Goal: Task Accomplishment & Management: Manage account settings

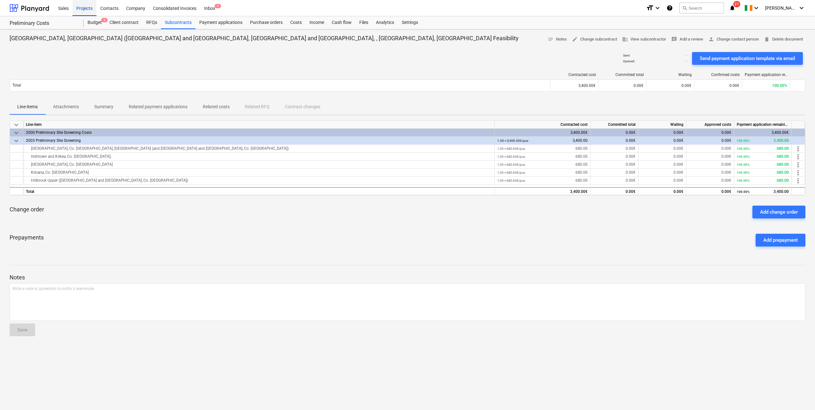
drag, startPoint x: 0, startPoint y: 0, endPoint x: 93, endPoint y: 10, distance: 93.2
click at [93, 10] on div "Projects" at bounding box center [85, 8] width 24 height 16
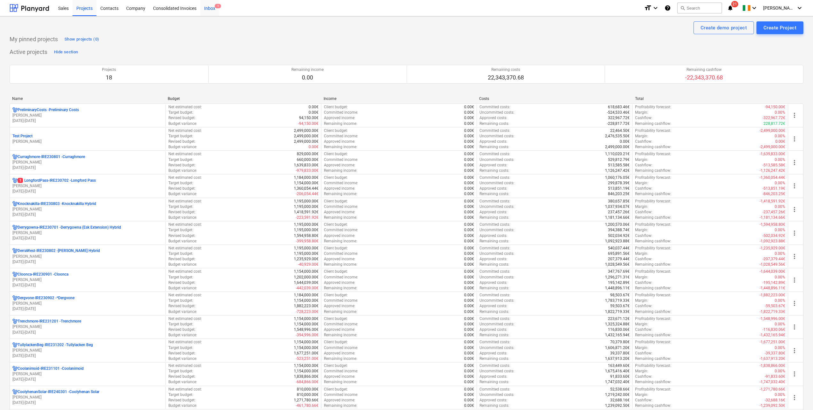
click at [207, 8] on div "Inbox 1" at bounding box center [209, 8] width 19 height 16
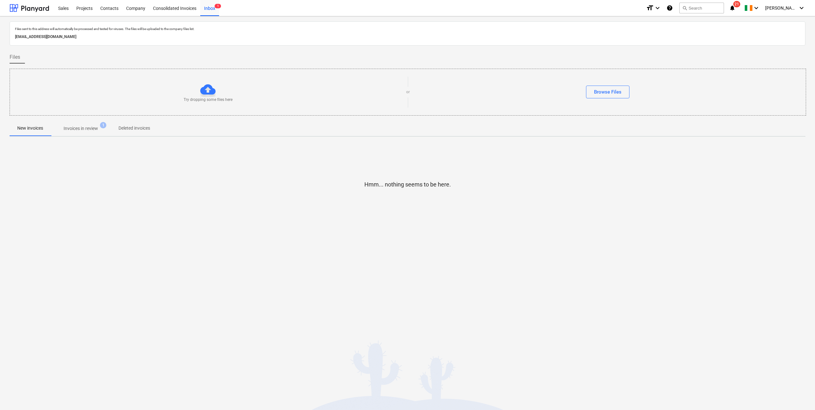
click at [88, 129] on p "Invoices in review" at bounding box center [81, 128] width 34 height 7
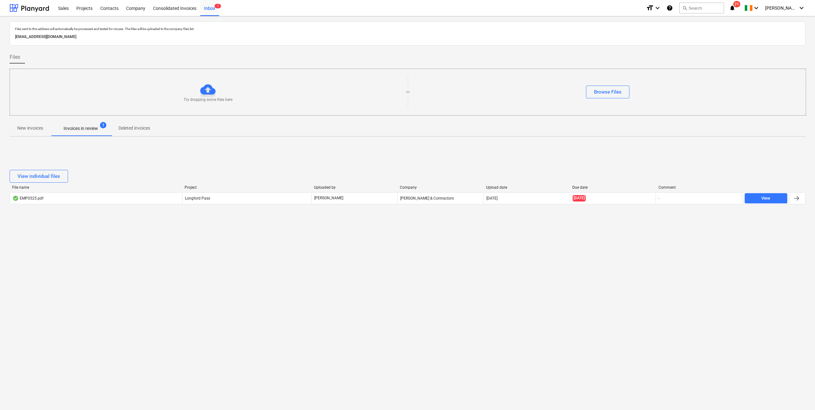
click at [98, 205] on div "File name Project Uploaded by Company Upload date Due date Comment EMP0525.pdf …" at bounding box center [408, 196] width 796 height 22
click at [205, 6] on div "Inbox 1" at bounding box center [209, 8] width 19 height 16
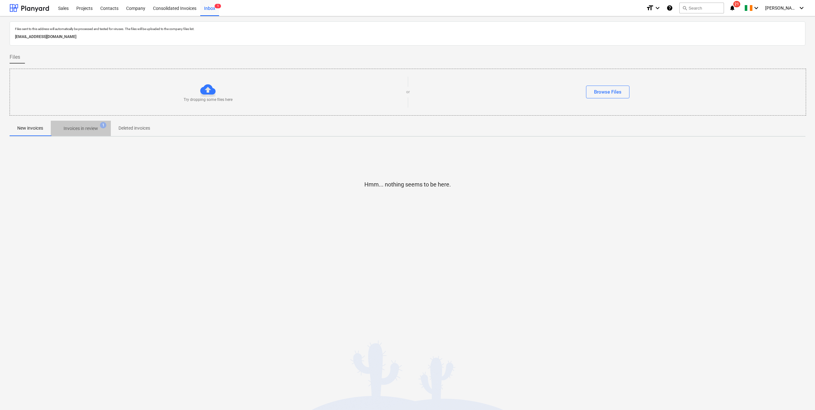
click at [87, 128] on p "Invoices in review" at bounding box center [81, 128] width 34 height 7
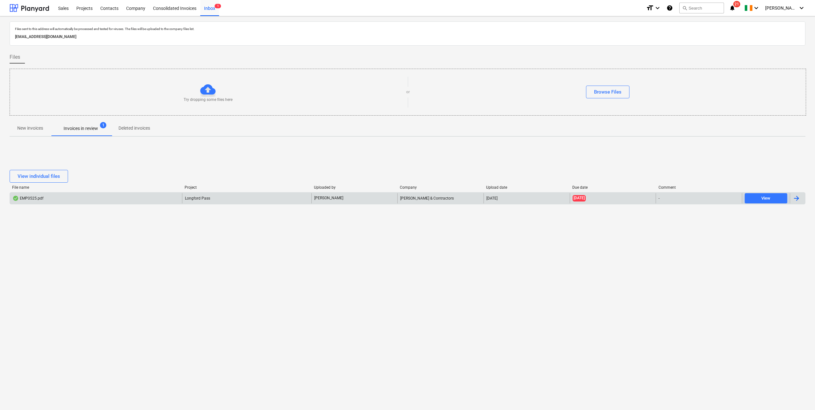
click at [111, 196] on div "EMP0525.pdf" at bounding box center [96, 198] width 172 height 10
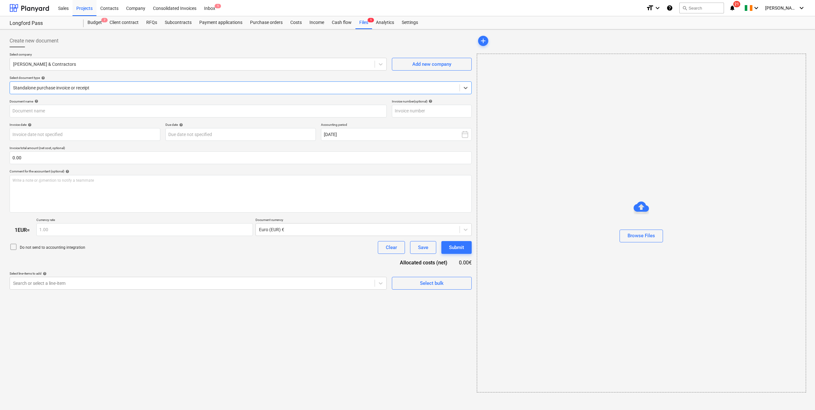
type input "0525"
type input "[DATE]"
click at [791, 68] on span "save_alt" at bounding box center [792, 68] width 8 height 8
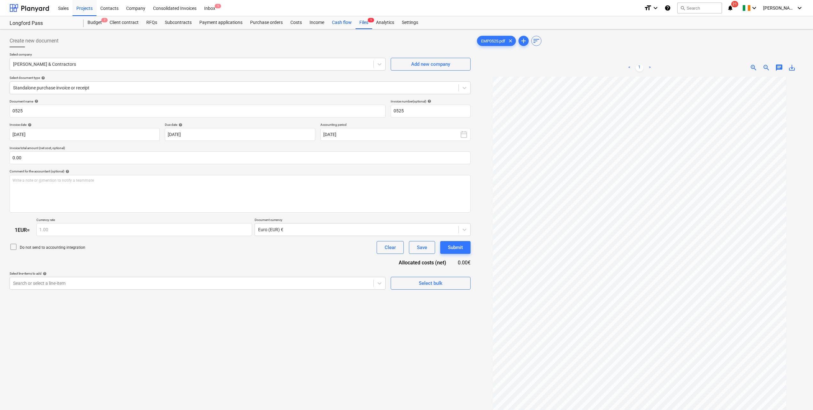
click at [350, 24] on div "Cash flow" at bounding box center [341, 22] width 27 height 13
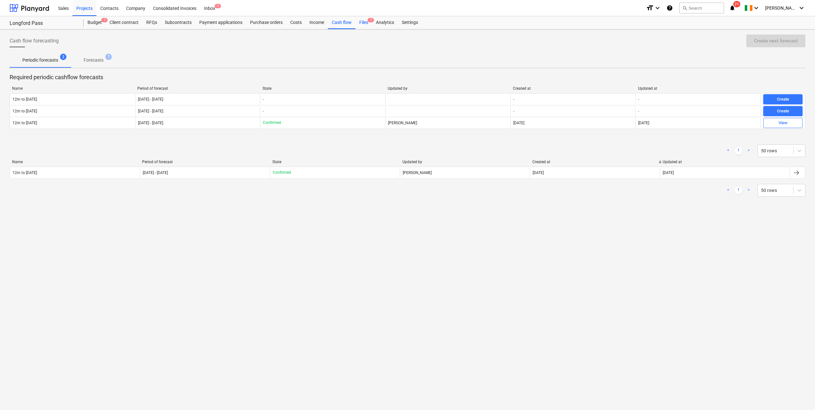
click at [365, 24] on div "Files 1" at bounding box center [364, 22] width 17 height 13
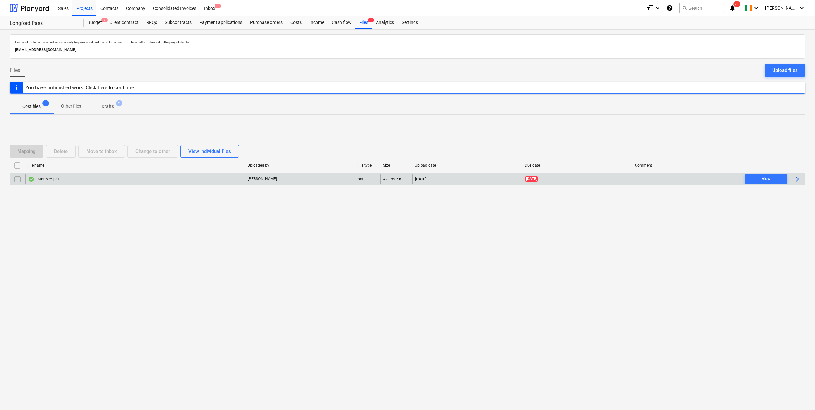
click at [18, 178] on input "checkbox" at bounding box center [17, 179] width 10 height 10
click at [72, 152] on button "Delete" at bounding box center [61, 151] width 30 height 13
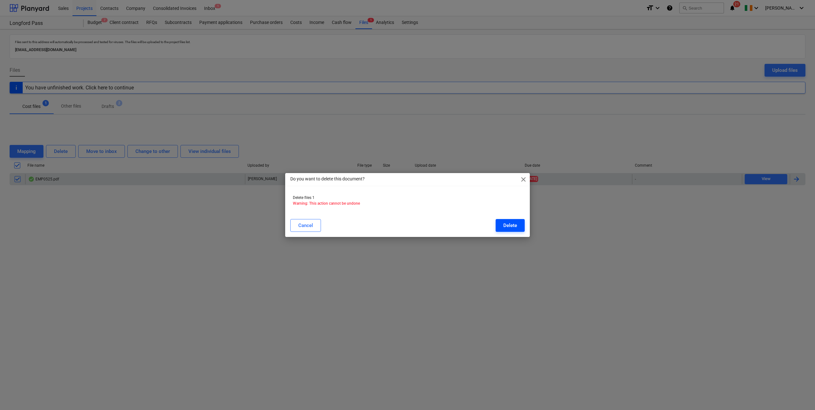
click at [507, 223] on div "Delete" at bounding box center [510, 225] width 14 height 8
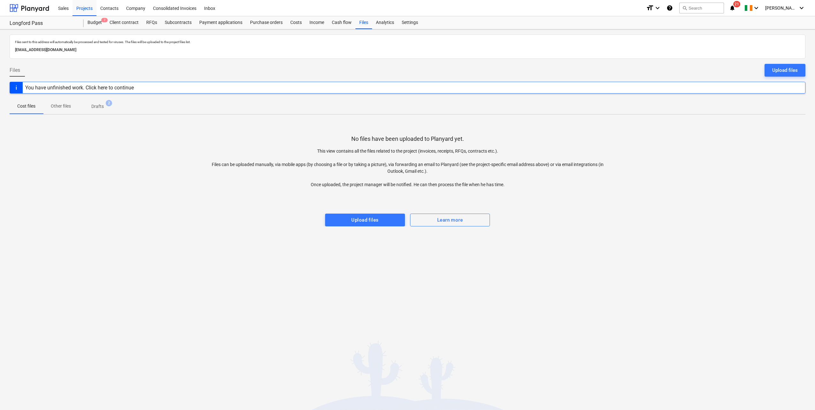
click at [100, 105] on p "Drafts" at bounding box center [97, 106] width 12 height 7
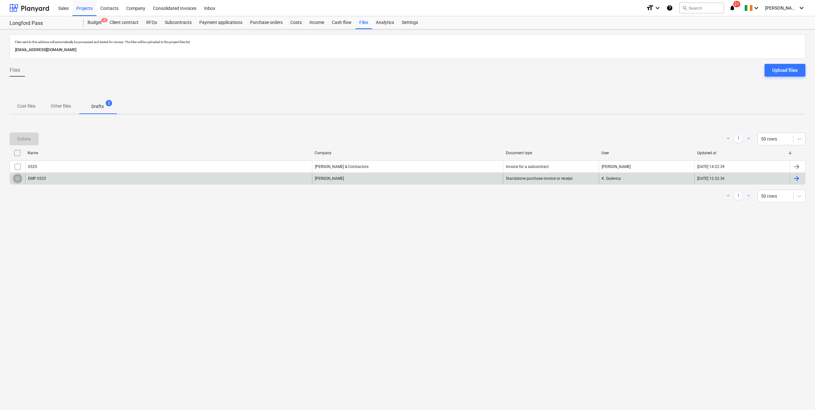
click at [16, 179] on input "checkbox" at bounding box center [17, 178] width 10 height 10
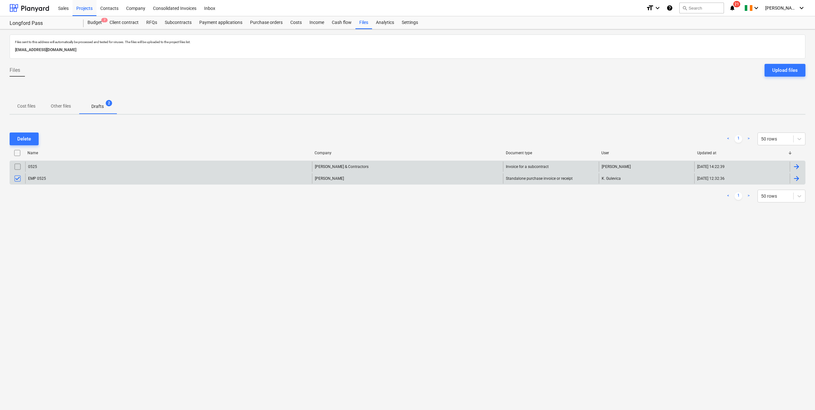
click at [54, 165] on div "0525" at bounding box center [168, 167] width 287 height 10
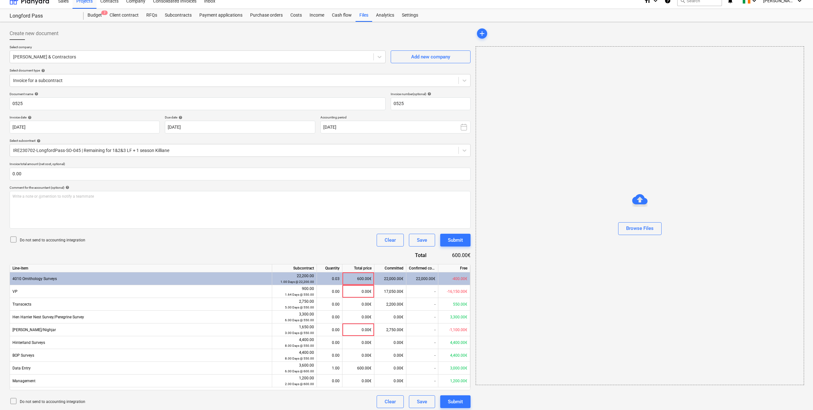
scroll to position [11, 0]
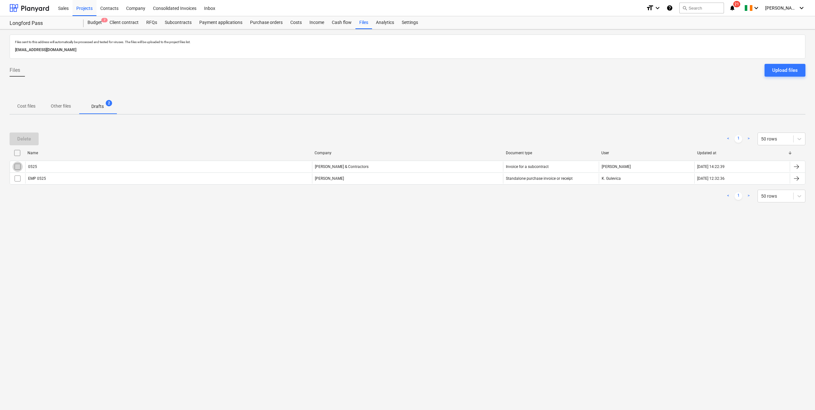
click at [17, 167] on input "checkbox" at bounding box center [17, 167] width 10 height 10
click at [23, 137] on div "Delete" at bounding box center [24, 139] width 14 height 8
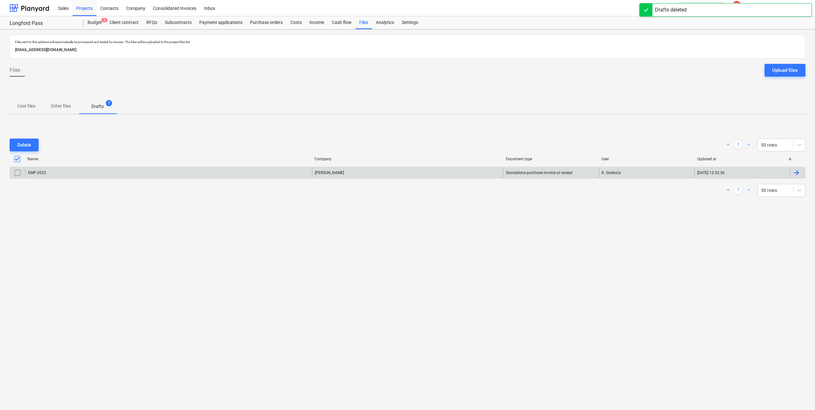
click at [17, 175] on input "checkbox" at bounding box center [17, 173] width 10 height 10
click at [27, 143] on div "Delete" at bounding box center [24, 145] width 14 height 8
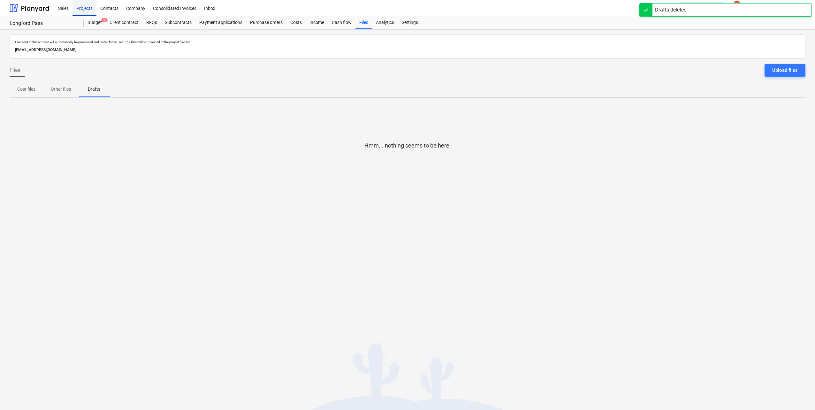
click at [87, 8] on div "Projects" at bounding box center [85, 8] width 24 height 16
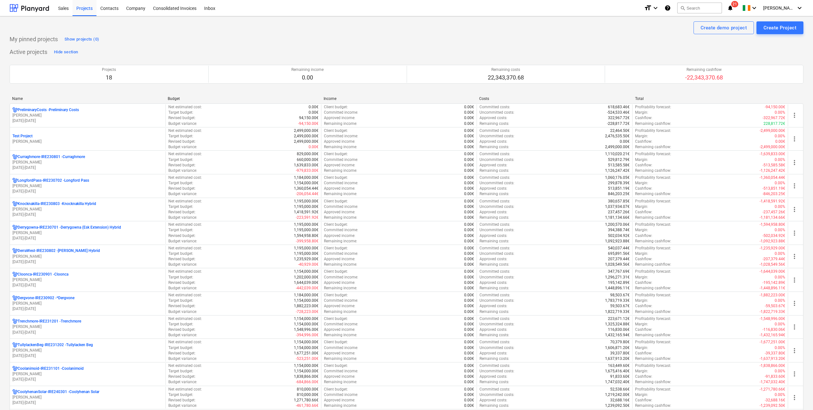
drag, startPoint x: 45, startPoint y: 141, endPoint x: 41, endPoint y: 138, distance: 5.1
click at [41, 138] on div "Test Project" at bounding box center [87, 136] width 150 height 5
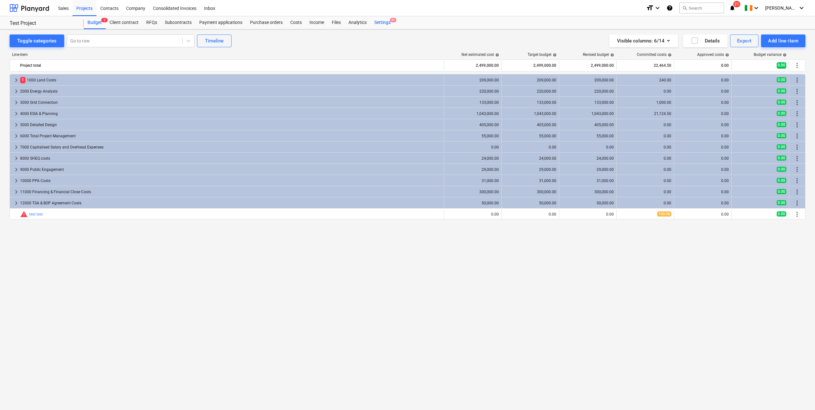
click at [375, 22] on div "Settings 9+" at bounding box center [383, 22] width 24 height 13
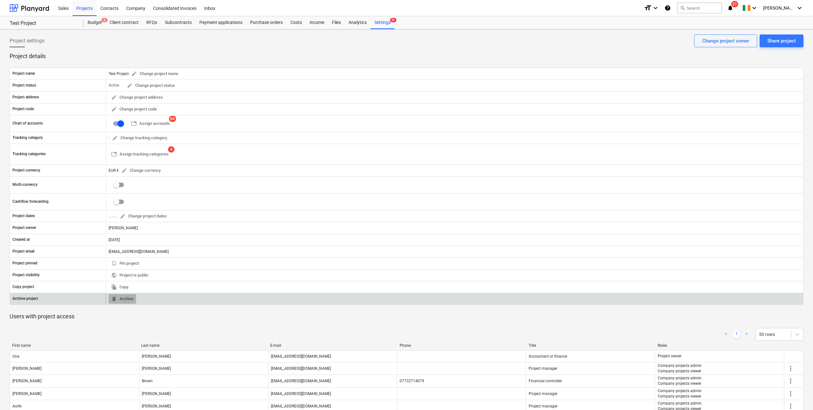
click at [119, 297] on span "delete Archive" at bounding box center [122, 298] width 22 height 7
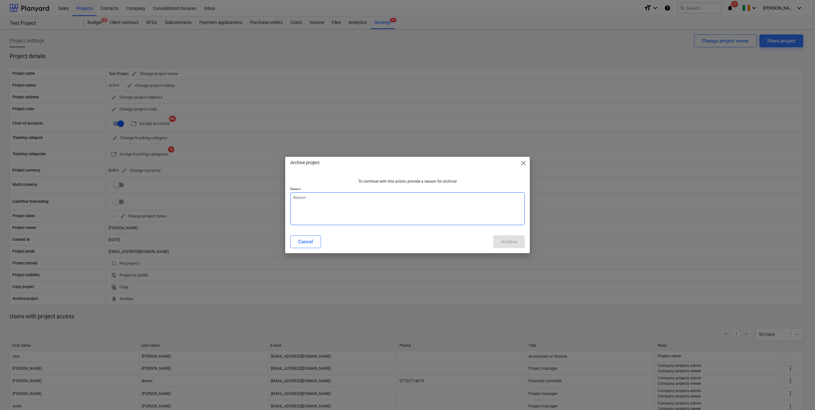
click at [298, 207] on textarea at bounding box center [407, 208] width 234 height 33
type textarea "x"
type textarea "t"
type textarea "x"
type textarea "te"
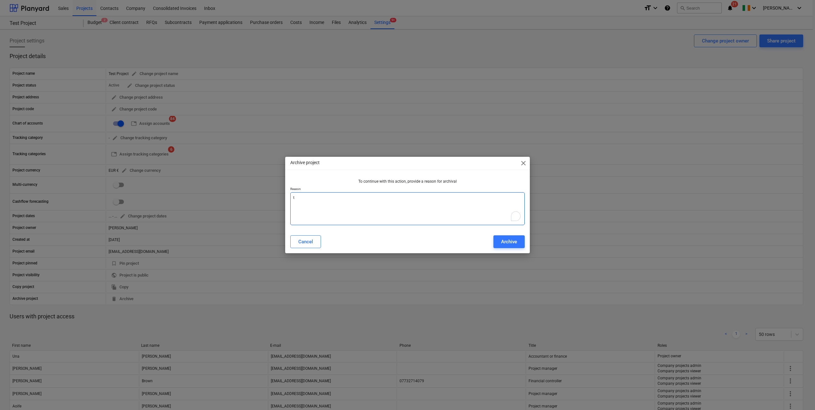
type textarea "x"
type textarea "tes"
type textarea "x"
type textarea "test"
type textarea "x"
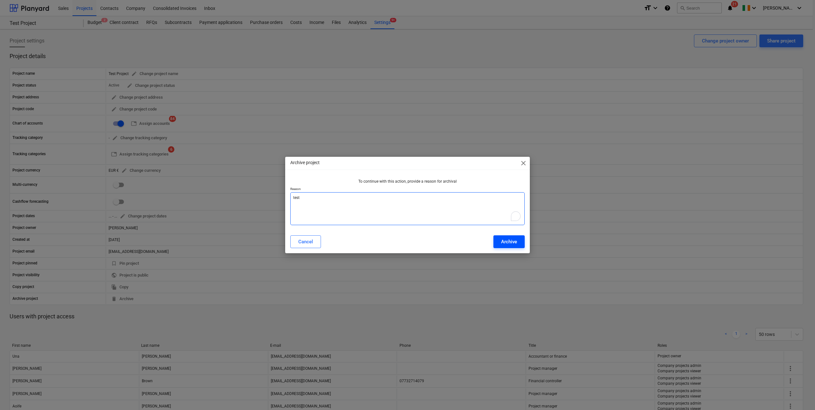
type textarea "test"
click at [520, 240] on button "Archive" at bounding box center [509, 241] width 31 height 13
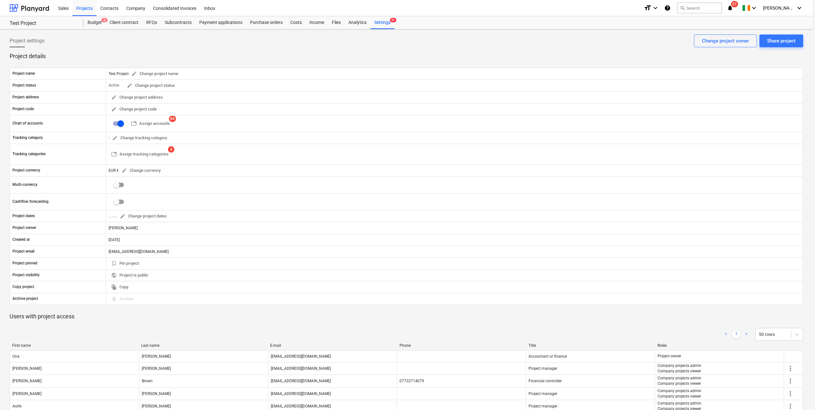
type textarea "x"
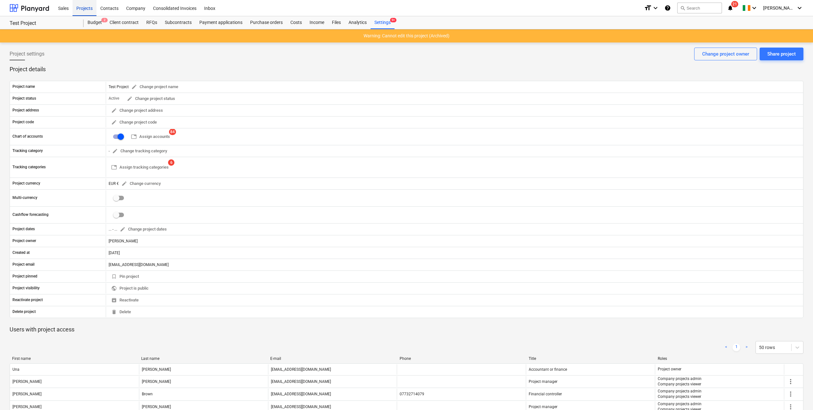
click at [83, 11] on div "Projects" at bounding box center [85, 8] width 24 height 16
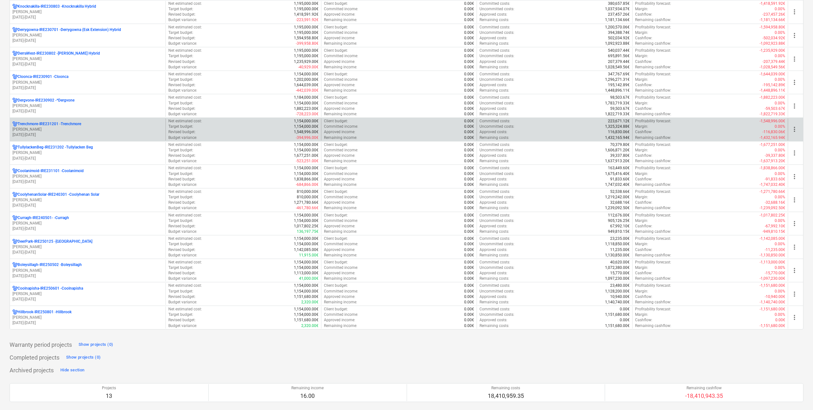
scroll to position [224, 0]
